Goal: Register for event/course

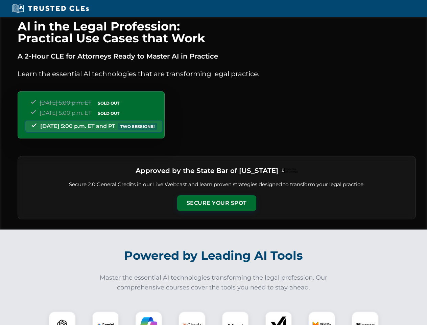
click at [216, 203] on button "Secure Your Spot" at bounding box center [216, 203] width 79 height 16
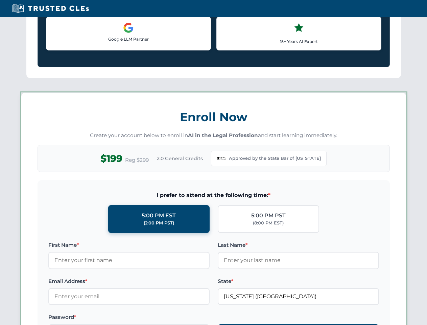
click at [62, 318] on label "Password *" at bounding box center [128, 317] width 161 height 8
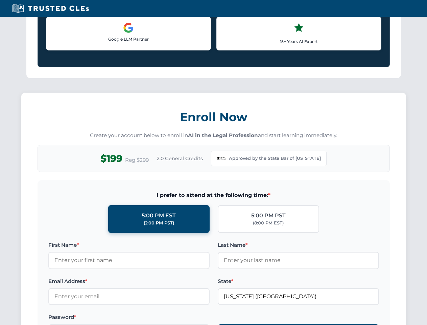
scroll to position [659, 0]
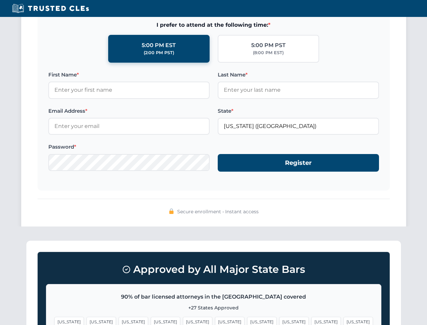
click at [151, 318] on span "[US_STATE]" at bounding box center [165, 321] width 29 height 10
click at [215, 318] on span "[US_STATE]" at bounding box center [229, 321] width 29 height 10
click at [247, 318] on span "[US_STATE]" at bounding box center [261, 321] width 29 height 10
click at [311, 318] on span "[US_STATE]" at bounding box center [325, 321] width 29 height 10
